Goal: Information Seeking & Learning: Find specific fact

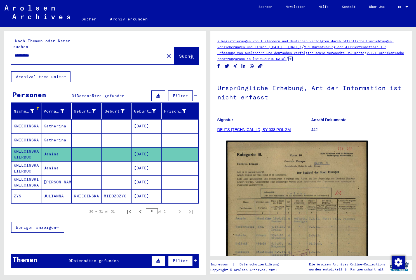
click at [55, 53] on input "**********" at bounding box center [88, 56] width 146 height 6
paste input "****"
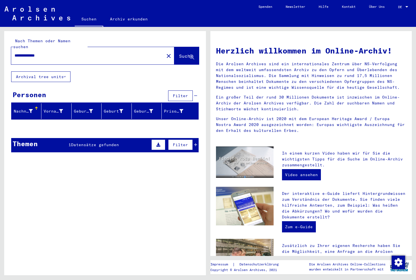
click at [36, 53] on input "**********" at bounding box center [86, 56] width 143 height 6
type input "*****"
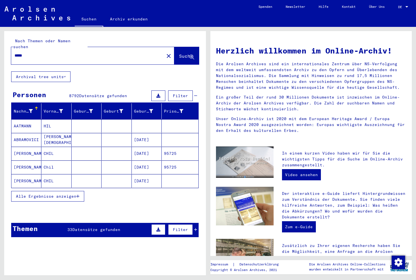
click at [30, 109] on icon at bounding box center [31, 111] width 4 height 4
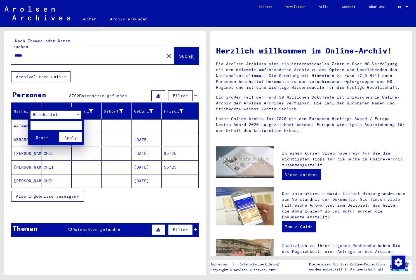
click at [39, 112] on span "Beinhaltet" at bounding box center [45, 114] width 25 height 5
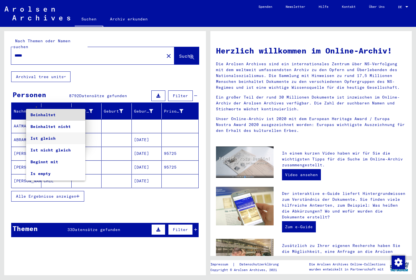
click at [42, 136] on span "Ist gleich" at bounding box center [55, 138] width 50 height 12
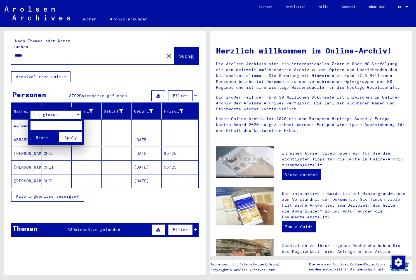
click at [45, 126] on input "text" at bounding box center [56, 125] width 52 height 8
type input "*****"
click at [70, 137] on span "Apply" at bounding box center [70, 137] width 13 height 5
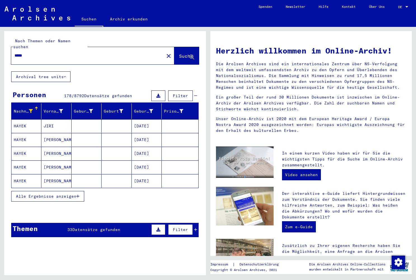
click at [63, 194] on span "Alle Ergebnisse anzeigen" at bounding box center [46, 196] width 60 height 5
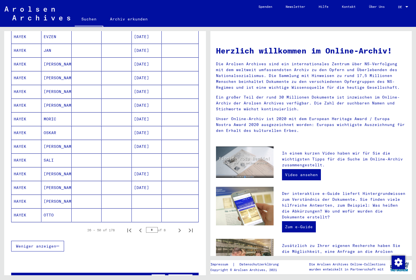
scroll to position [248, 0]
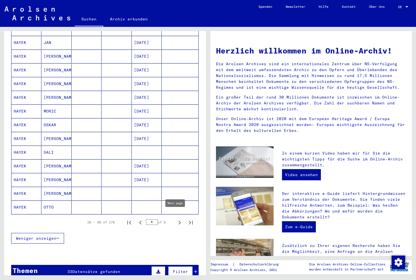
click at [176, 218] on icon "Next page" at bounding box center [180, 222] width 8 height 8
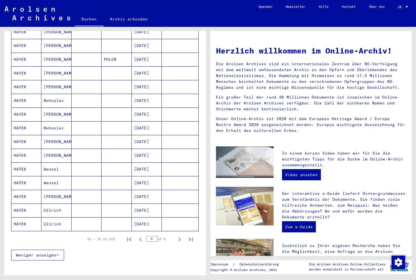
scroll to position [236, 0]
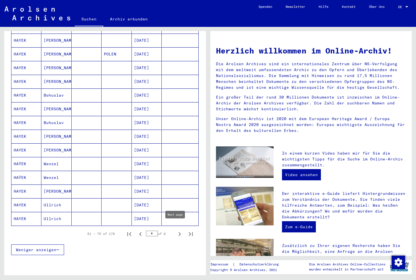
click at [176, 230] on icon "Next page" at bounding box center [180, 234] width 8 height 8
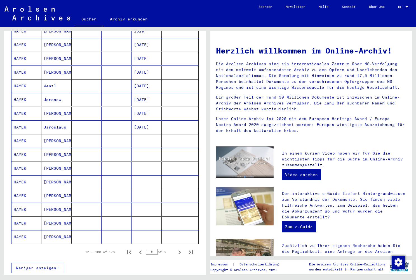
scroll to position [222, 0]
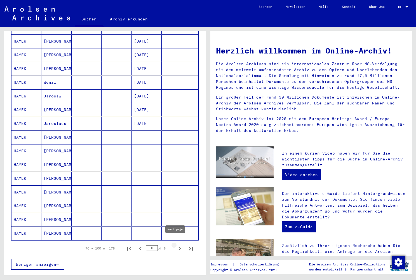
click at [176, 244] on icon "Next page" at bounding box center [180, 248] width 8 height 8
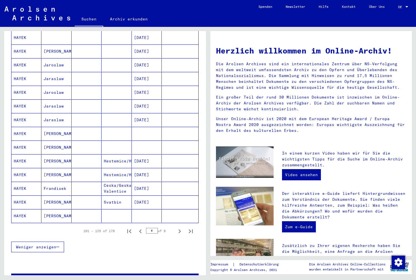
scroll to position [243, 0]
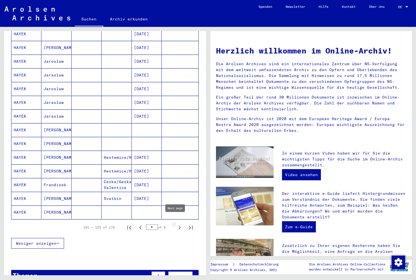
click at [176, 223] on icon "Next page" at bounding box center [180, 227] width 8 height 8
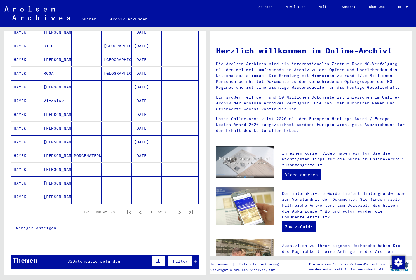
scroll to position [259, 0]
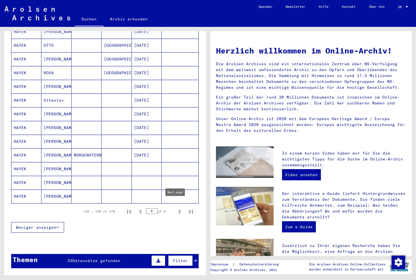
click at [176, 208] on icon "Next page" at bounding box center [180, 212] width 8 height 8
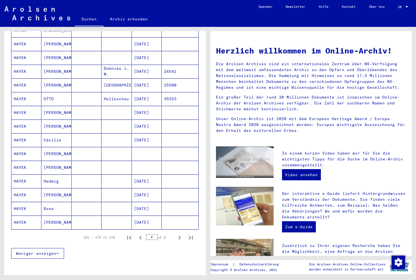
scroll to position [244, 0]
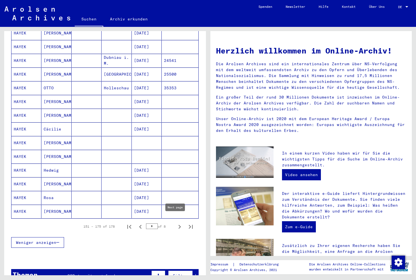
click at [176, 223] on icon "Next page" at bounding box center [180, 227] width 8 height 8
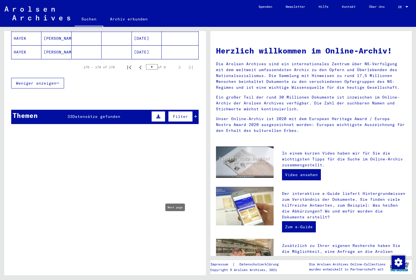
scroll to position [95, 0]
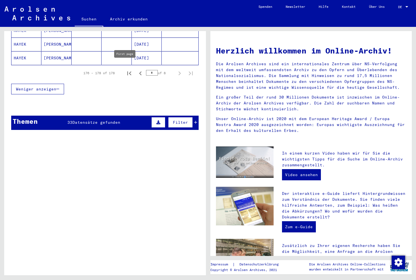
click at [127, 69] on icon "First page" at bounding box center [129, 73] width 8 height 8
type input "*"
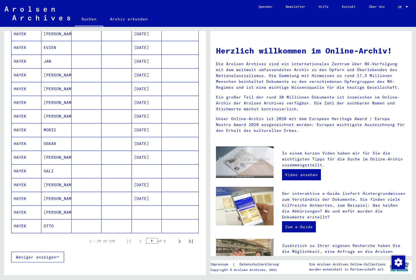
scroll to position [229, 0]
